Goal: Check status: Check status

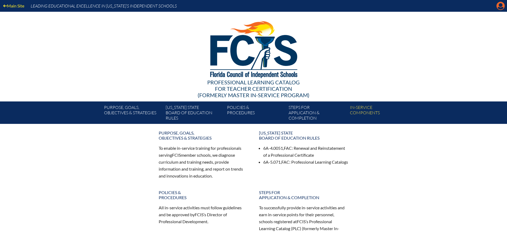
click at [501, 6] on icon "Manage Account" at bounding box center [500, 6] width 9 height 9
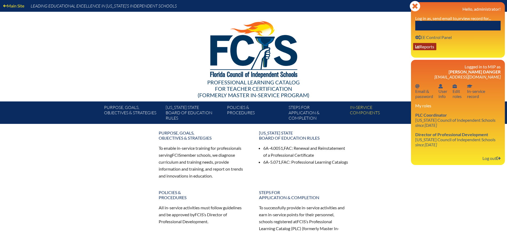
click at [429, 45] on link "User info Reports" at bounding box center [424, 46] width 23 height 7
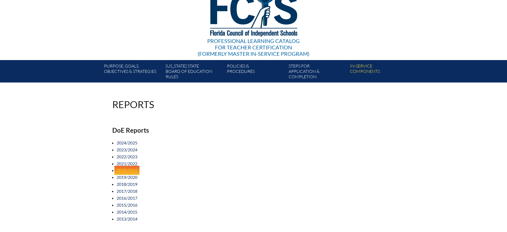
scroll to position [100, 0]
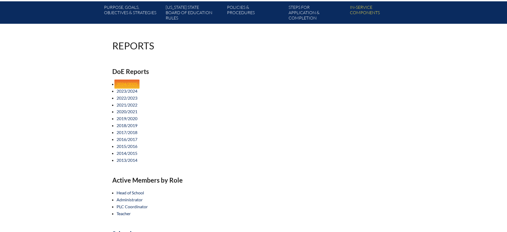
click at [127, 82] on link "2024/2025" at bounding box center [126, 83] width 25 height 9
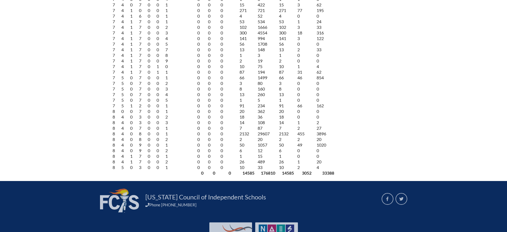
scroll to position [1119, 0]
